Goal: Information Seeking & Learning: Learn about a topic

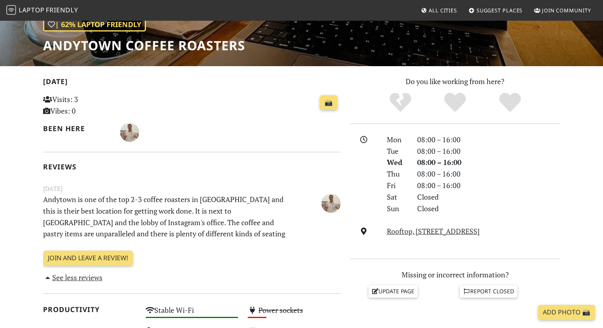
scroll to position [130, 0]
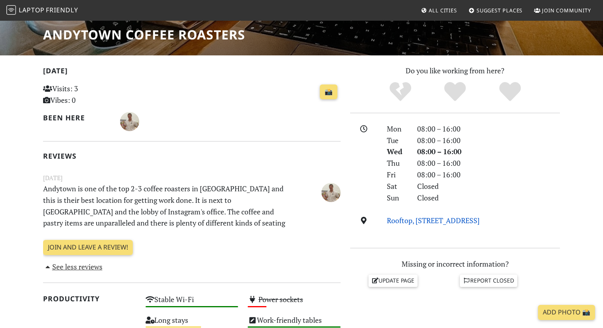
click at [442, 223] on link "Rooftop, 181 Fremont Street, Park Level, Fremont St, 94105, San Francisco" at bounding box center [433, 221] width 93 height 10
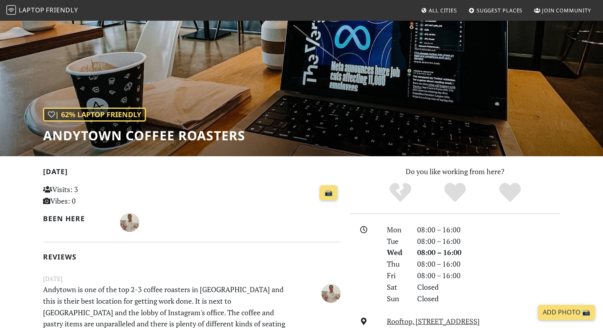
scroll to position [0, 0]
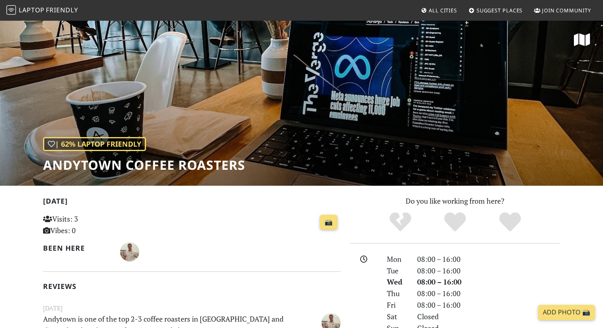
click at [432, 10] on span "All Cities" at bounding box center [443, 10] width 28 height 7
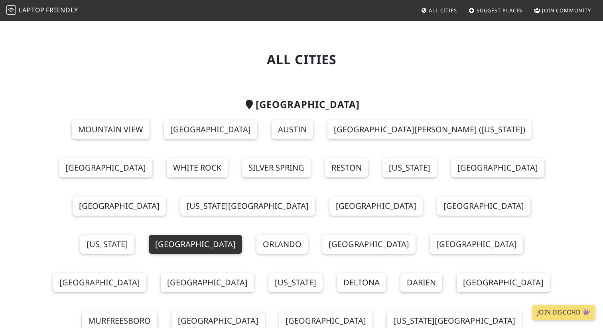
click at [218, 235] on link "[GEOGRAPHIC_DATA]" at bounding box center [195, 244] width 93 height 19
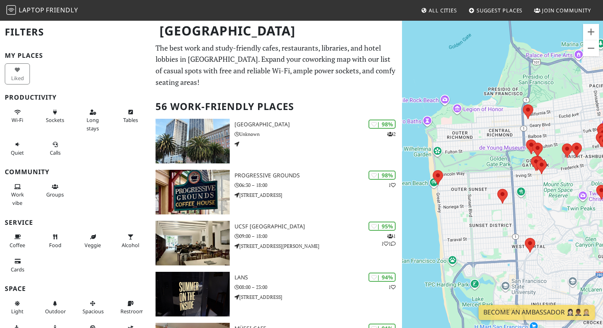
drag, startPoint x: 502, startPoint y: 210, endPoint x: 433, endPoint y: 192, distance: 71.8
click at [433, 192] on div at bounding box center [502, 184] width 201 height 328
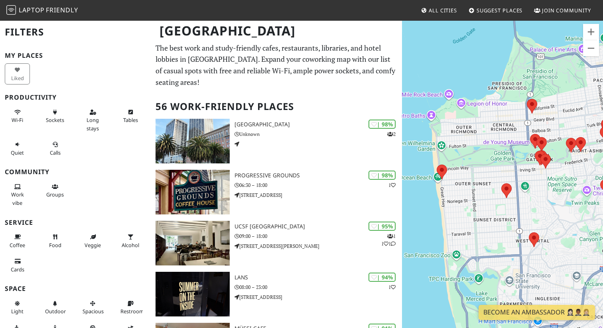
click at [414, 167] on div at bounding box center [502, 184] width 201 height 328
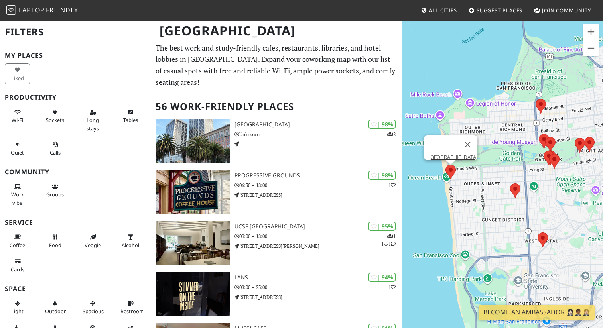
click at [446, 165] on area at bounding box center [446, 165] width 0 height 0
click at [456, 154] on link "Java Beach Cafe" at bounding box center [453, 157] width 48 height 6
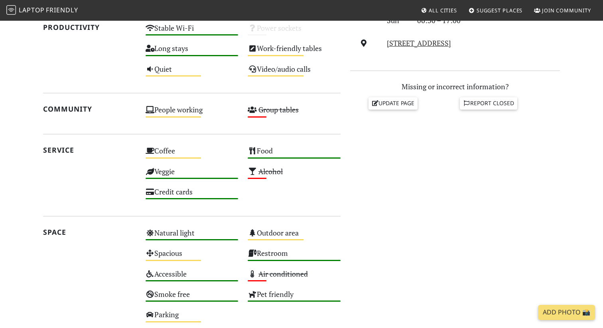
scroll to position [418, 0]
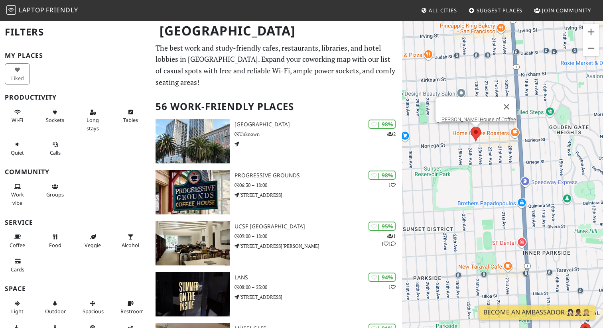
click at [471, 127] on area at bounding box center [471, 127] width 0 height 0
click at [478, 117] on link "Henry's House of Coffee" at bounding box center [478, 120] width 76 height 6
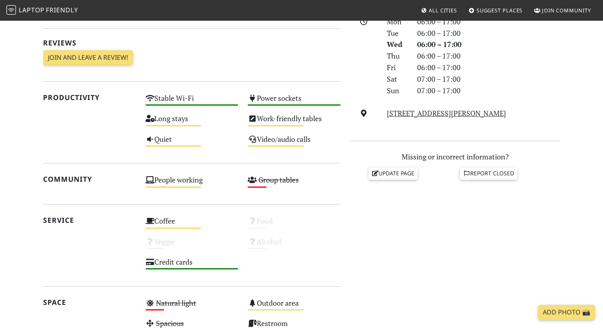
scroll to position [286, 0]
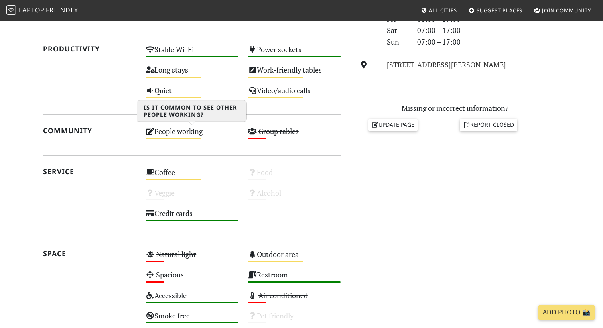
click at [180, 134] on div "People working Medium" at bounding box center [192, 135] width 103 height 20
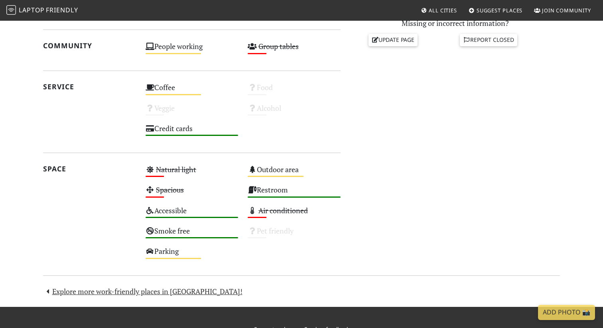
scroll to position [250, 0]
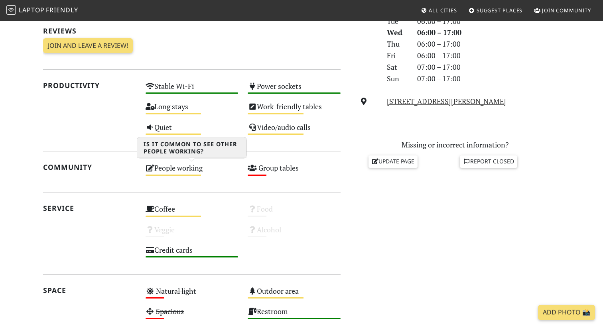
click at [185, 165] on div "People working Medium" at bounding box center [192, 172] width 103 height 20
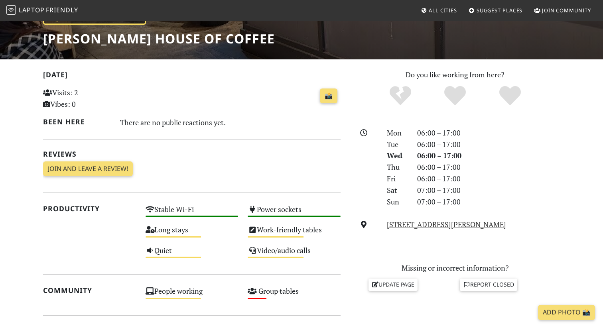
scroll to position [127, 0]
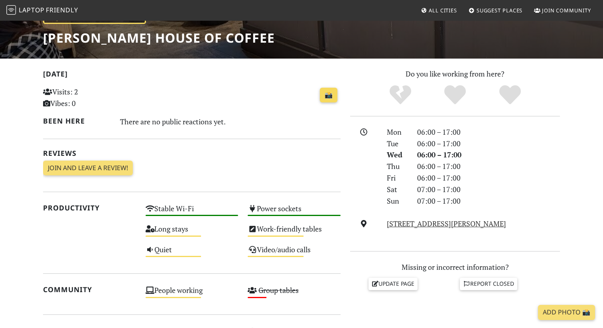
click at [334, 97] on link "📸" at bounding box center [329, 95] width 18 height 15
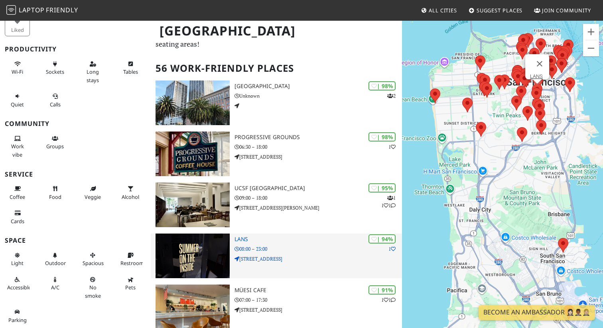
scroll to position [38, 0]
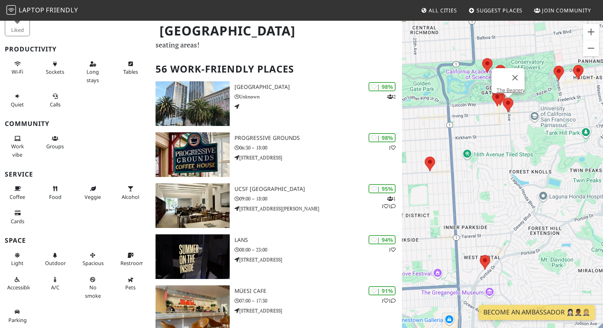
click at [503, 98] on area at bounding box center [503, 98] width 0 height 0
click at [510, 87] on link "The Beanery" at bounding box center [511, 90] width 28 height 6
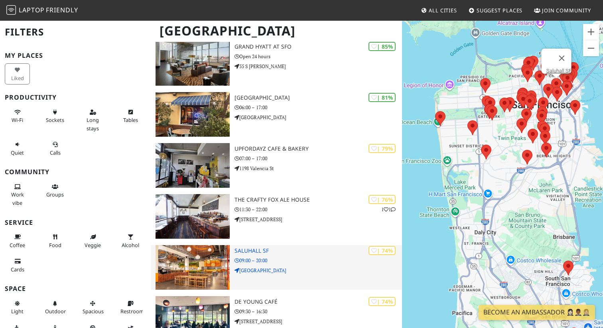
scroll to position [476, 0]
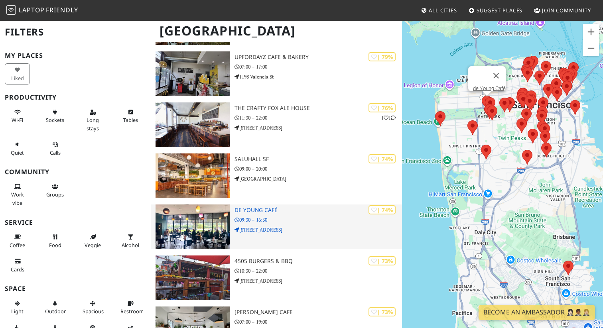
click at [204, 232] on img at bounding box center [193, 227] width 74 height 45
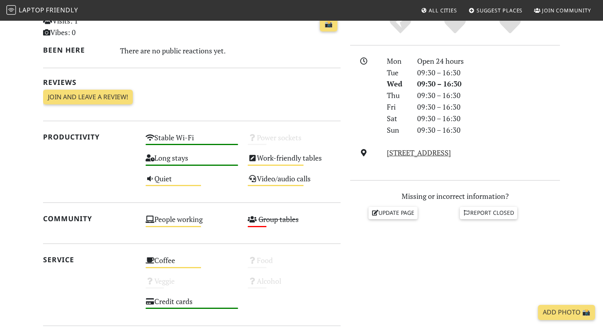
scroll to position [193, 0]
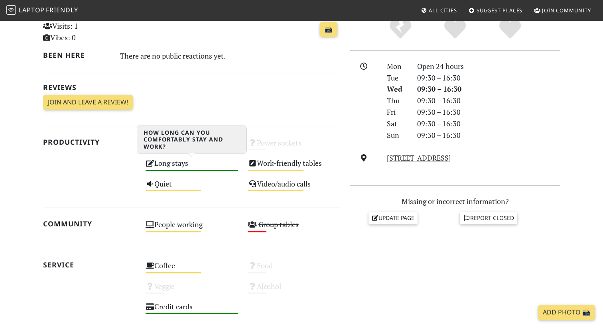
click at [173, 159] on div "Long stays High" at bounding box center [192, 167] width 103 height 20
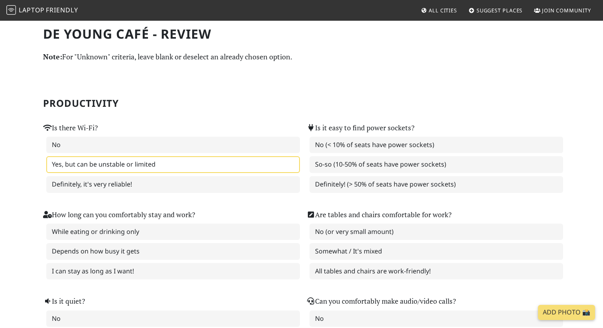
scroll to position [130, 0]
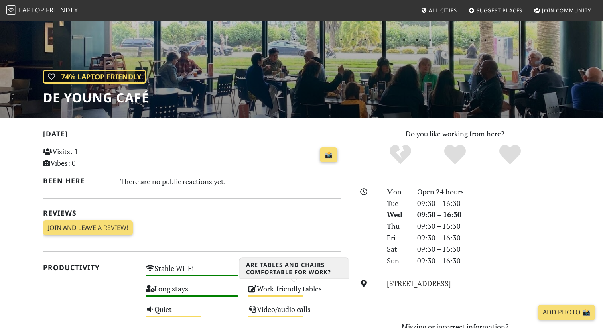
scroll to position [42, 0]
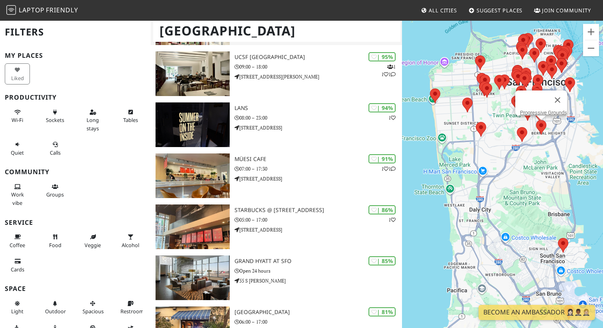
scroll to position [179, 0]
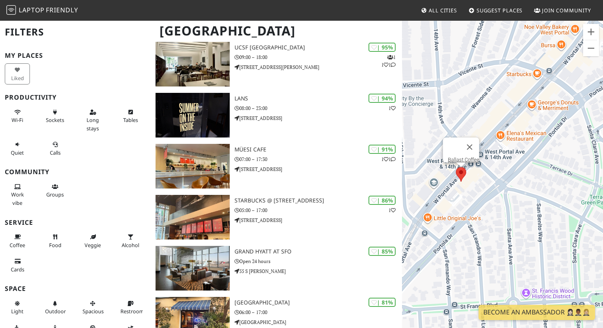
click at [456, 167] on area at bounding box center [456, 167] width 0 height 0
click at [462, 157] on link "Ballast Coffee" at bounding box center [464, 160] width 32 height 6
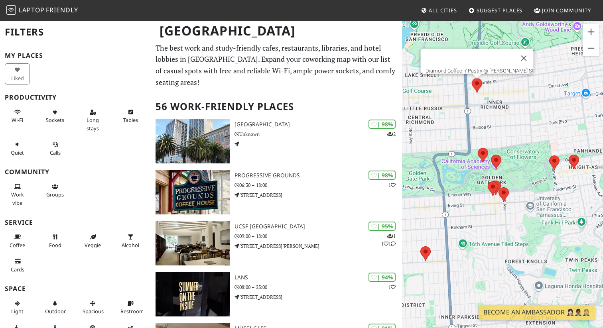
click at [472, 78] on area at bounding box center [472, 78] width 0 height 0
click at [474, 68] on link "Diamond Coffee n' Pastry @ Clement St" at bounding box center [480, 71] width 108 height 6
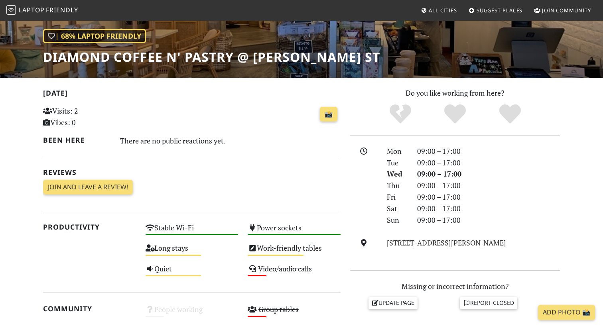
scroll to position [119, 0]
